Goal: Find specific page/section: Find specific page/section

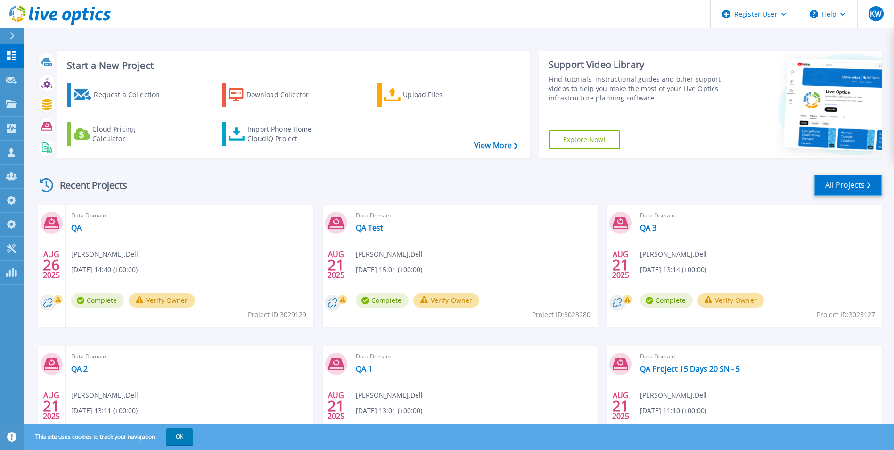
click at [834, 181] on link "All Projects" at bounding box center [848, 184] width 68 height 21
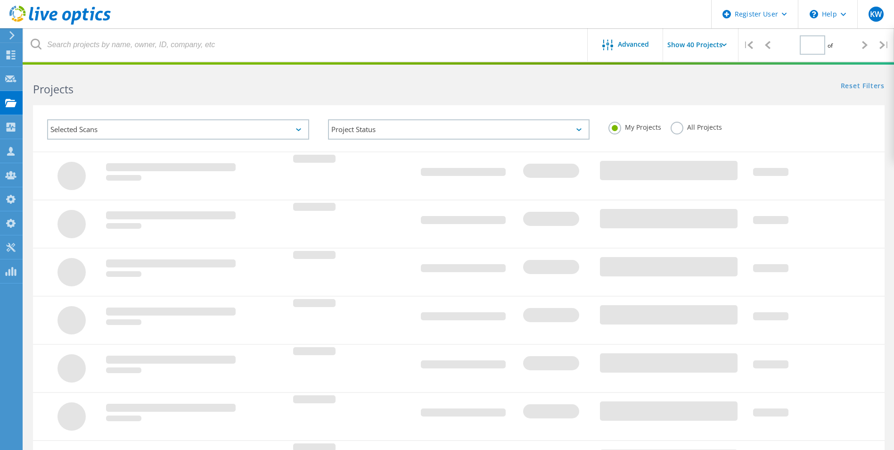
type input "2"
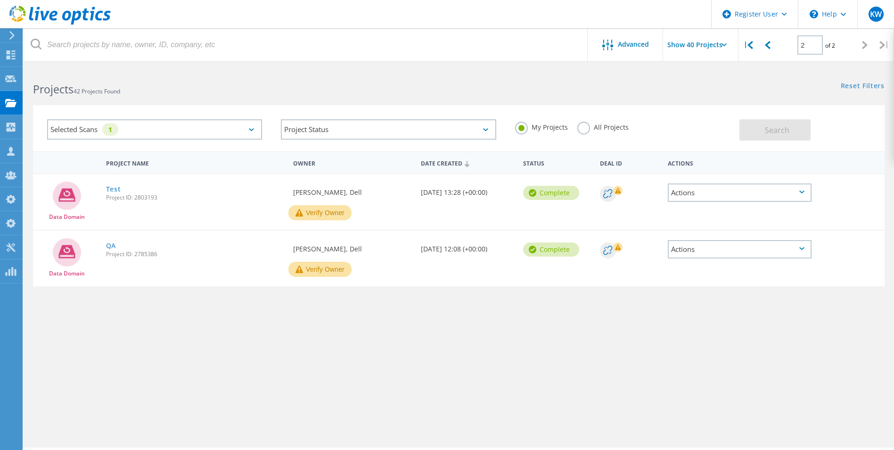
click at [594, 128] on label "All Projects" at bounding box center [602, 126] width 51 height 9
click at [0, 0] on input "All Projects" at bounding box center [0, 0] width 0 height 0
click at [751, 125] on button "Search" at bounding box center [774, 129] width 71 height 21
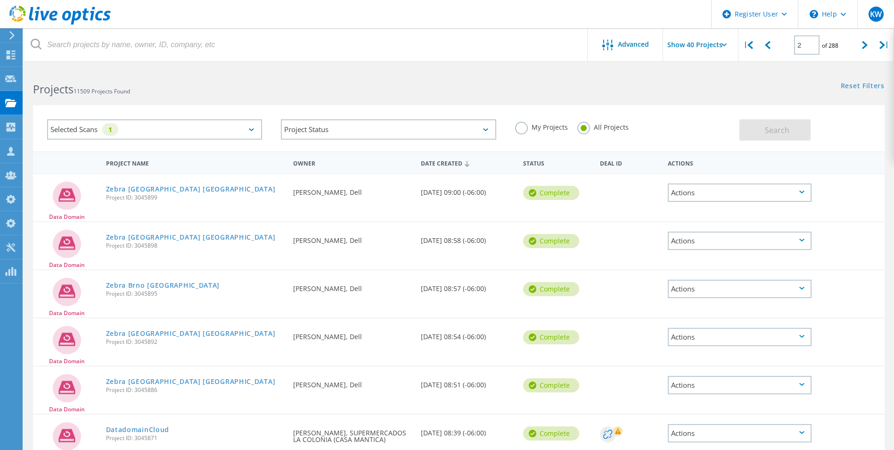
click at [66, 7] on icon at bounding box center [59, 15] width 101 height 19
